Goal: Transaction & Acquisition: Book appointment/travel/reservation

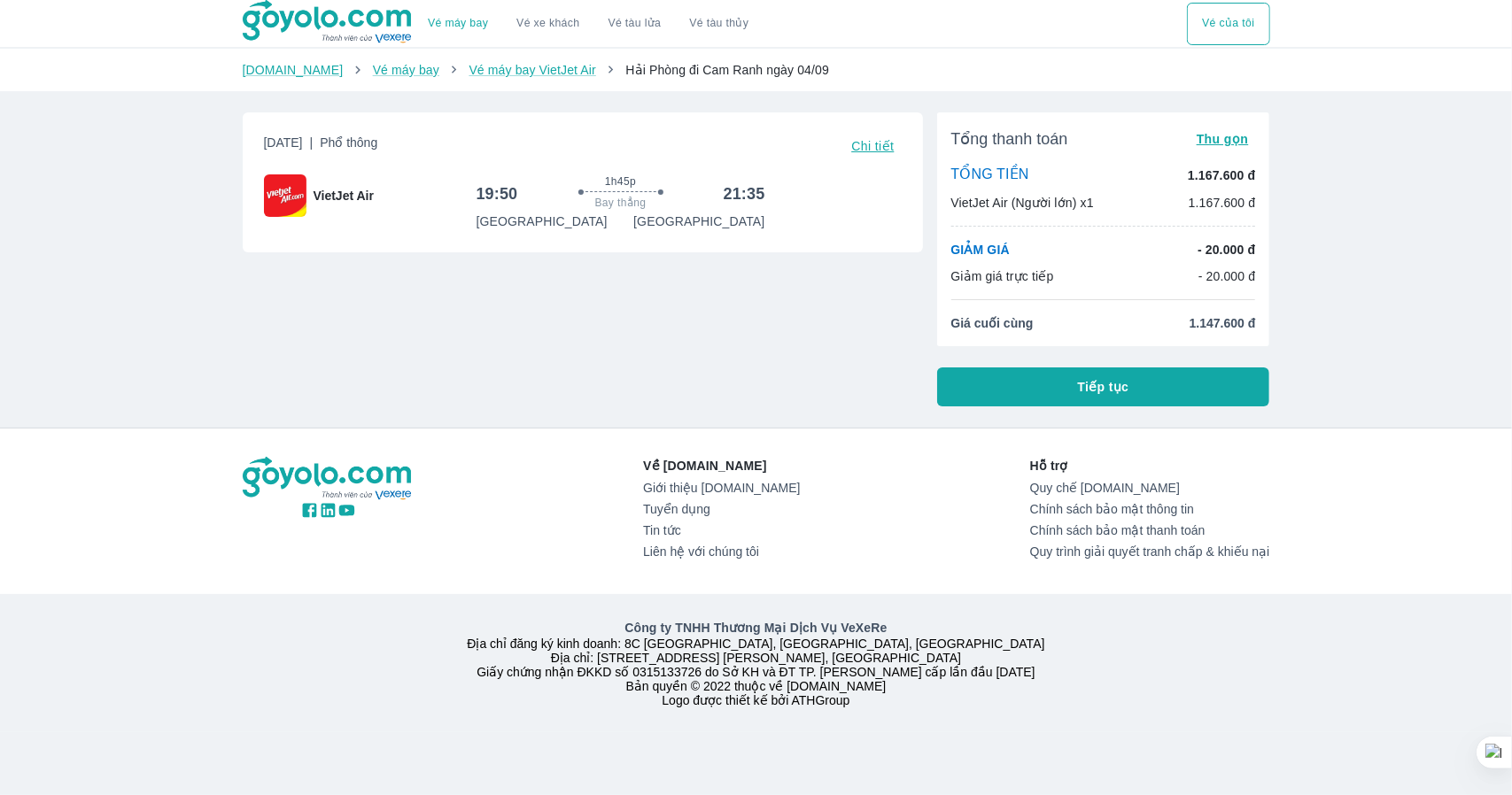
click at [1116, 416] on div "Vé máy bay Vé xe khách Vé tàu lửa Vé tàu thủy Vé của tôi [DOMAIN_NAME] Vé máy b…" at bounding box center [756, 397] width 1512 height 795
click at [1095, 366] on div "Tổng thanh toán Thu gọn TỔNG TIỀN 1.167.600 đ VietJet Air (Người lớn) x1 1.167.…" at bounding box center [1103, 260] width 333 height 294
click at [1102, 400] on button "Tiếp tục" at bounding box center [1103, 387] width 333 height 39
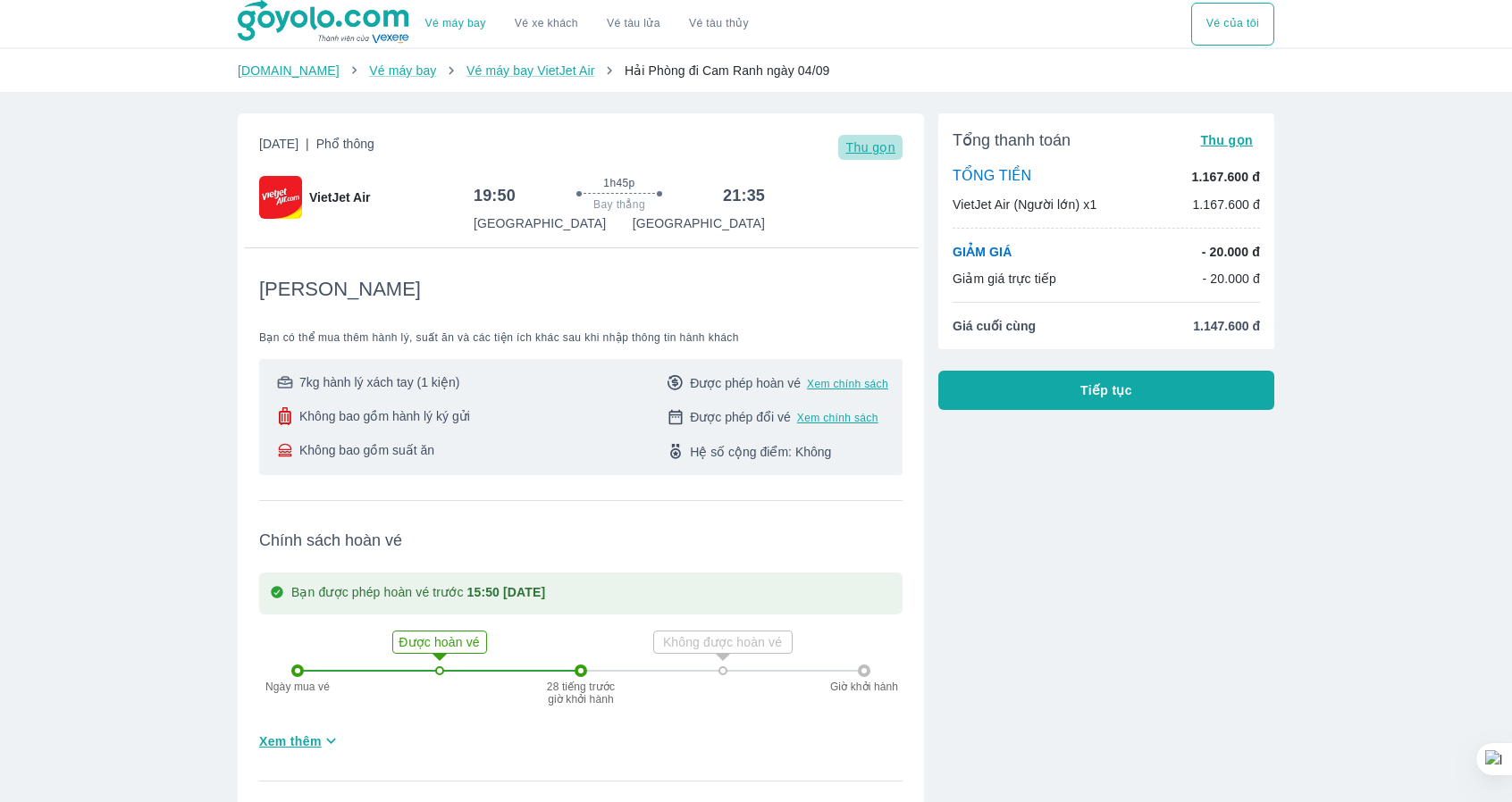
click at [879, 154] on span "Thu gọn" at bounding box center [871, 147] width 50 height 14
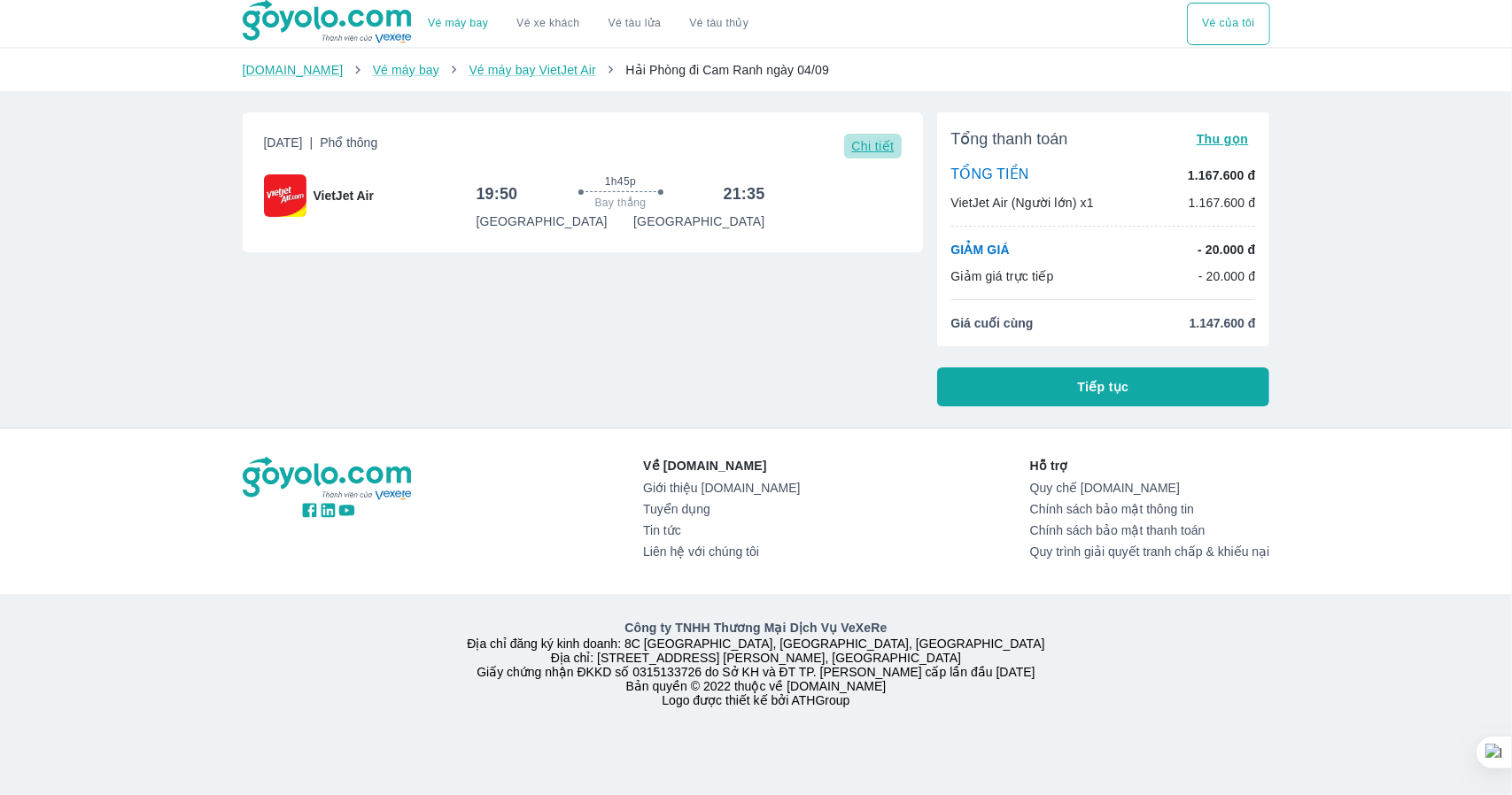
click at [872, 153] on span "Chi tiết" at bounding box center [872, 146] width 43 height 14
